Goal: Task Accomplishment & Management: Use online tool/utility

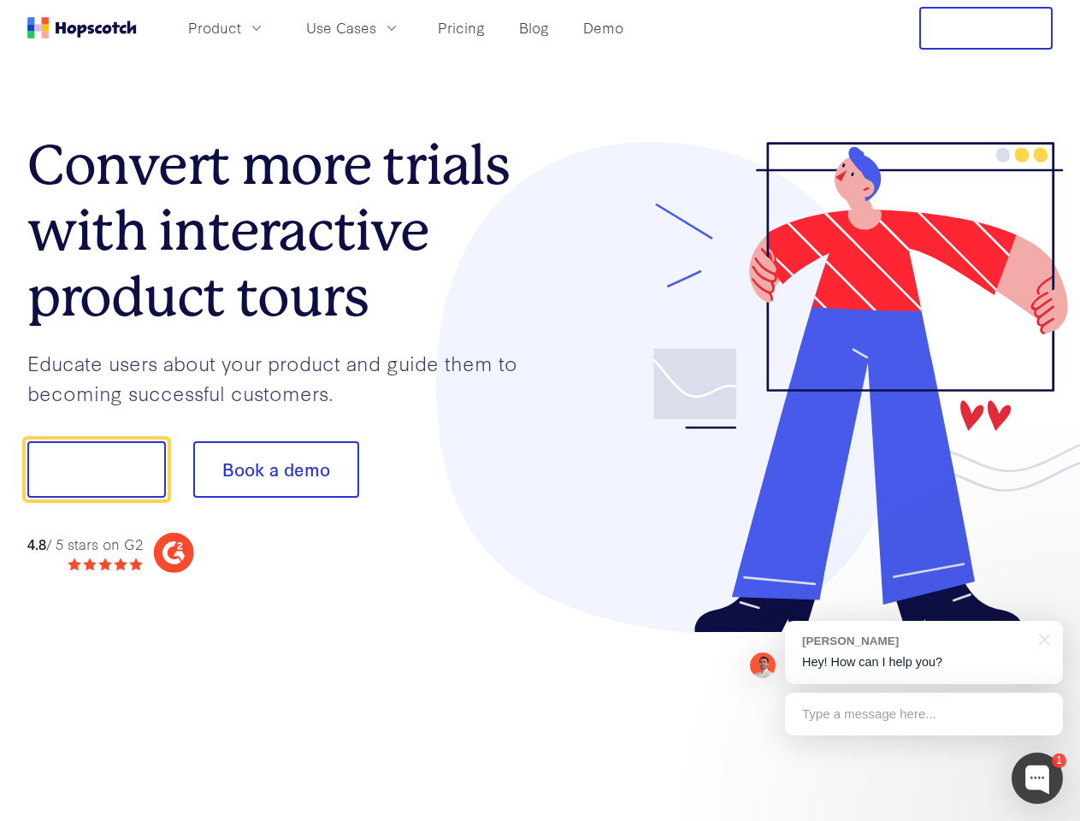
click at [540, 410] on div at bounding box center [796, 388] width 513 height 492
click at [241, 27] on span "Product" at bounding box center [214, 27] width 53 height 21
click at [376, 27] on span "Use Cases" at bounding box center [341, 27] width 70 height 21
click at [986, 28] on button "Free Trial" at bounding box center [985, 28] width 133 height 43
click at [96, 469] on button "Show me!" at bounding box center [96, 469] width 138 height 56
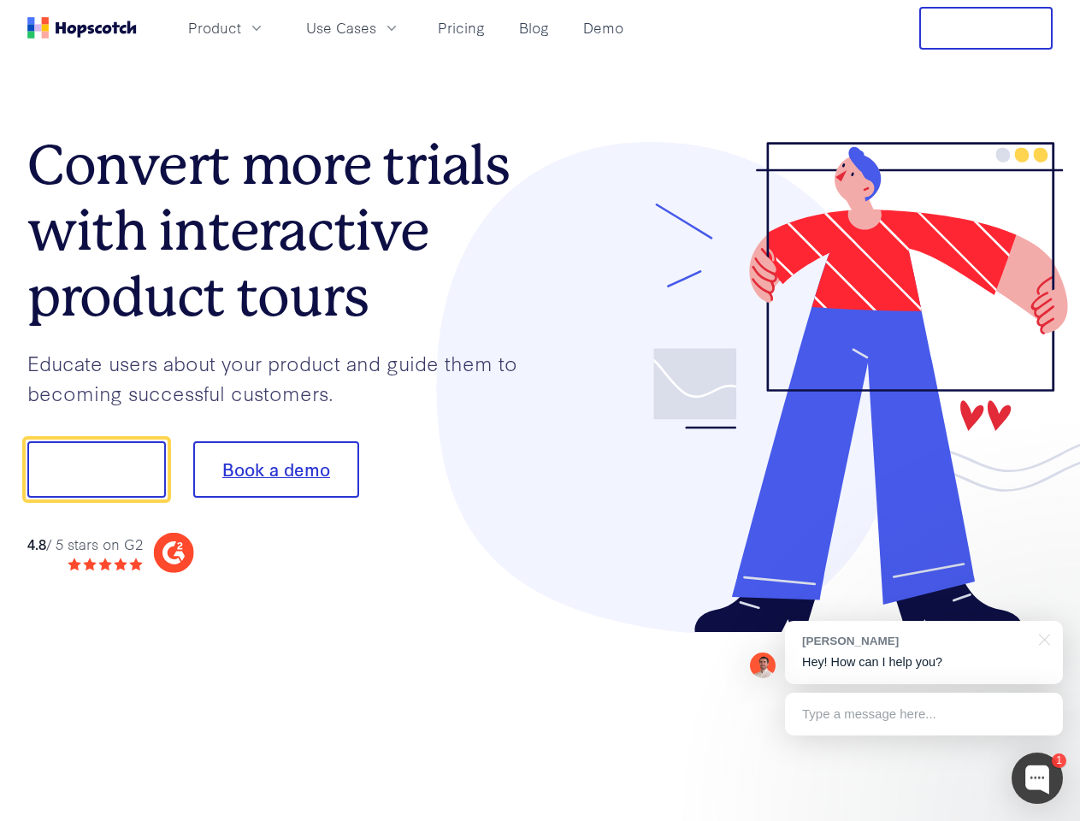
click at [275, 469] on button "Book a demo" at bounding box center [276, 469] width 166 height 56
click at [1037, 778] on div at bounding box center [1036, 777] width 51 height 51
click at [923, 652] on div "[PERSON_NAME] Hey! How can I help you?" at bounding box center [924, 652] width 278 height 63
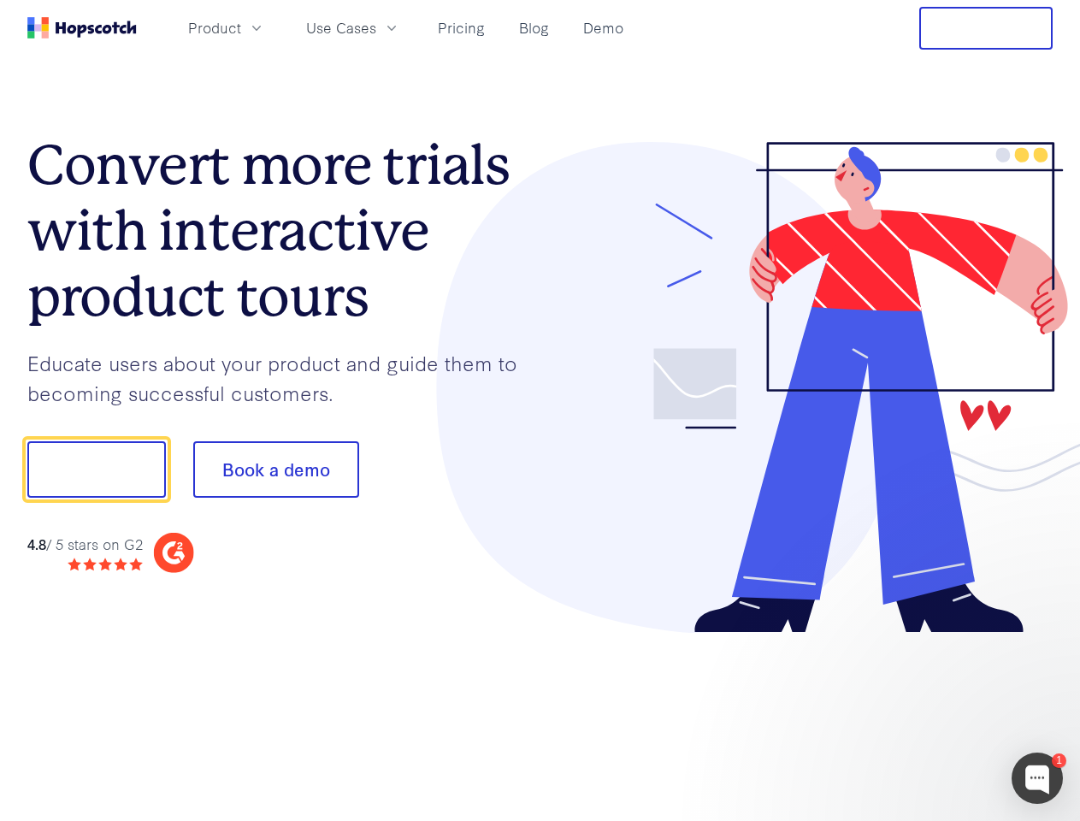
click at [1041, 638] on div at bounding box center [902, 581] width 321 height 341
click at [923, 714] on div at bounding box center [902, 581] width 321 height 341
